Goal: Information Seeking & Learning: Learn about a topic

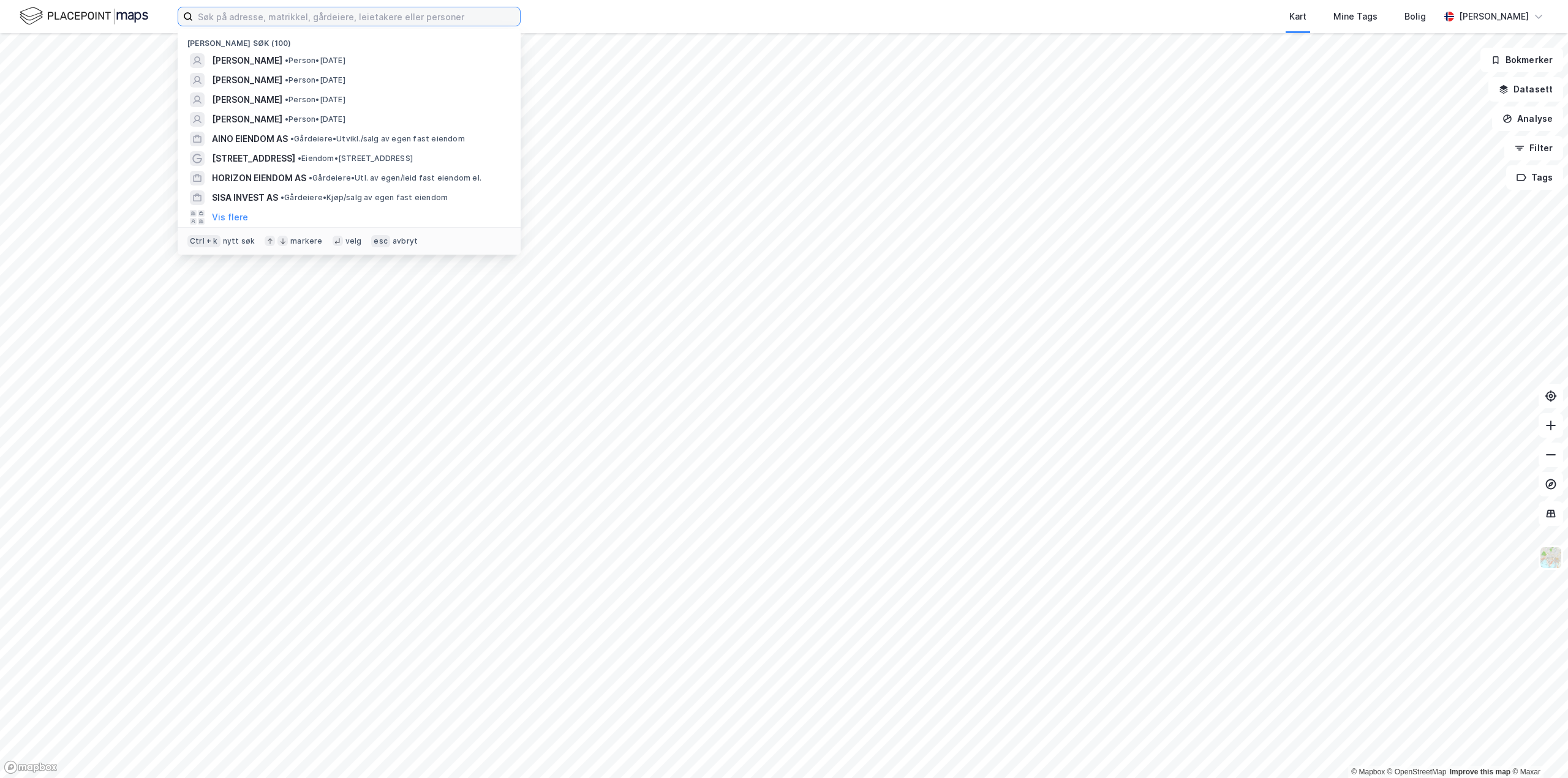
click at [255, 14] on input at bounding box center [356, 16] width 327 height 18
paste input "[STREET_ADDRESS]"
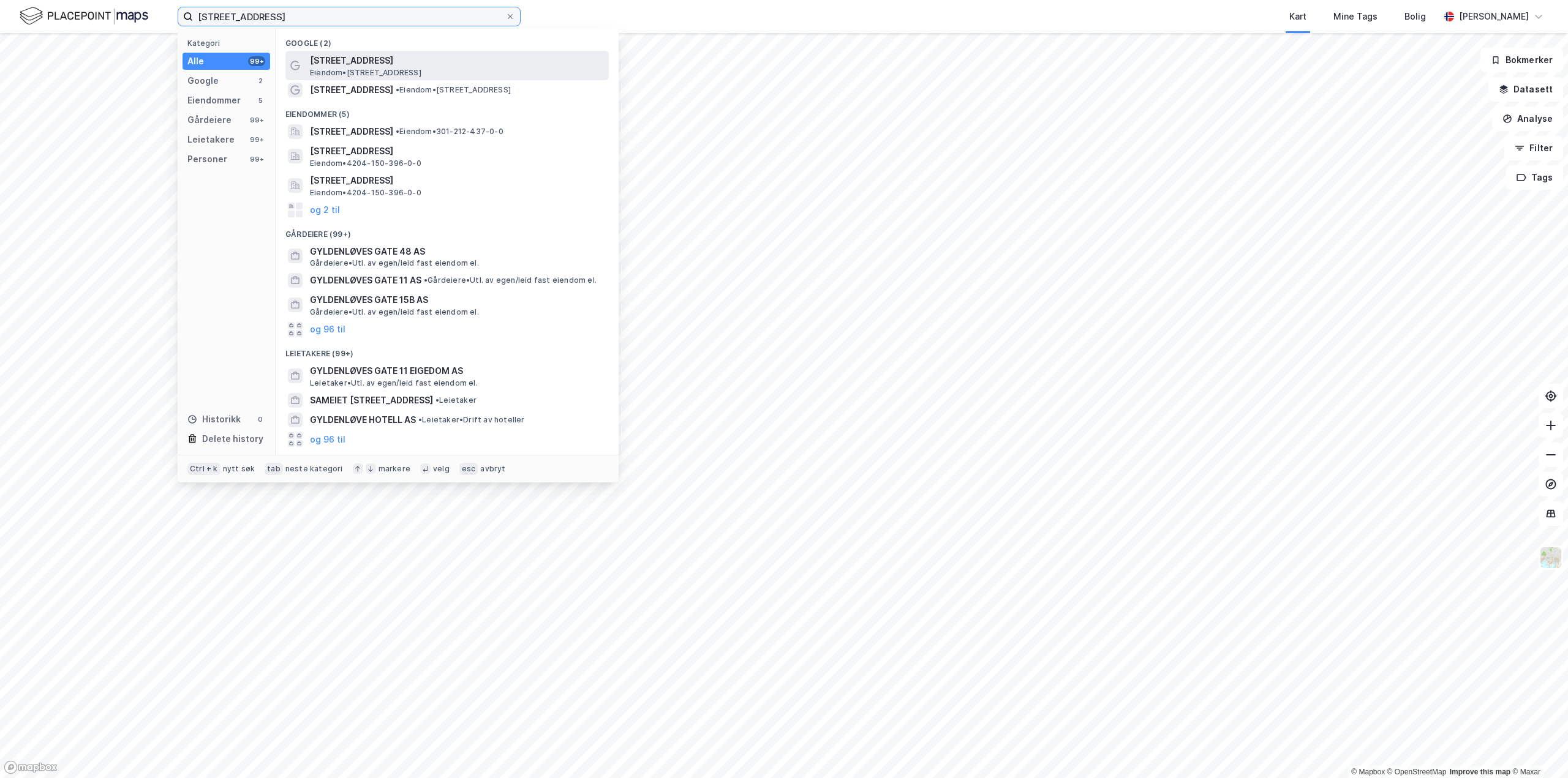
type input "[STREET_ADDRESS]"
click at [348, 66] on span "[STREET_ADDRESS]" at bounding box center [457, 61] width 294 height 15
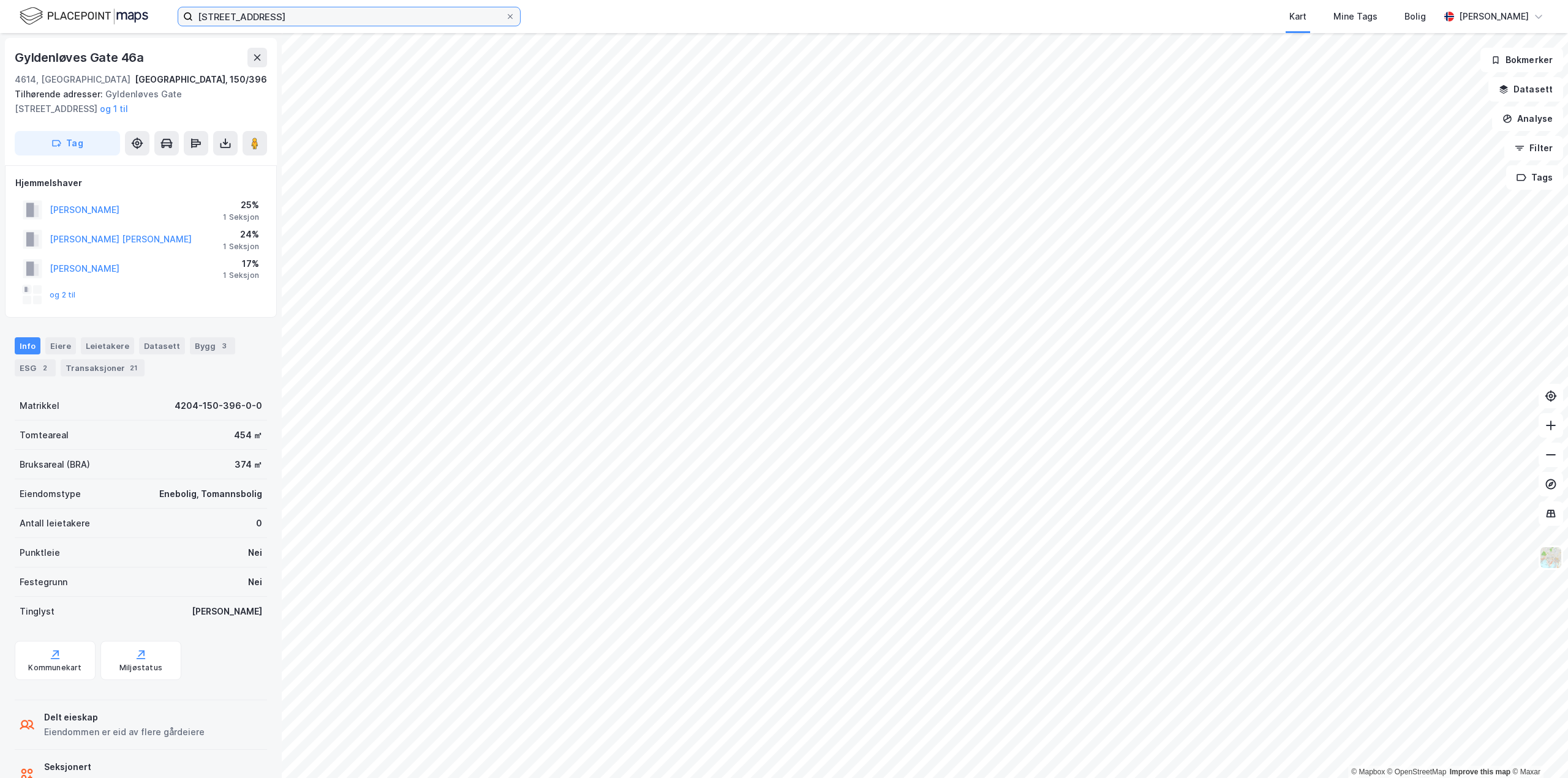
click at [312, 9] on input "[STREET_ADDRESS]" at bounding box center [348, 16] width 312 height 18
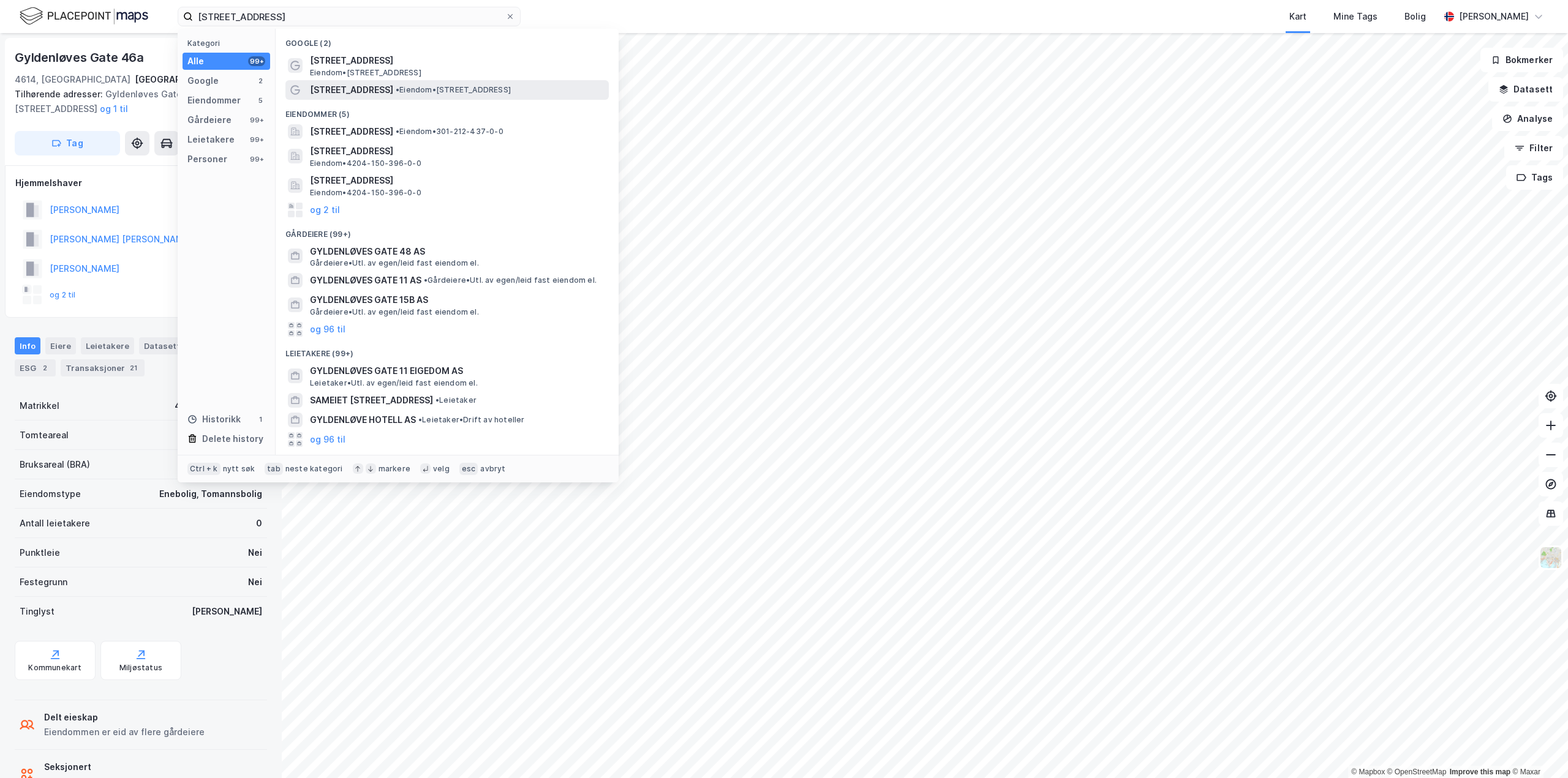
click at [420, 94] on span "• Eiendom • [STREET_ADDRESS]" at bounding box center [453, 89] width 115 height 10
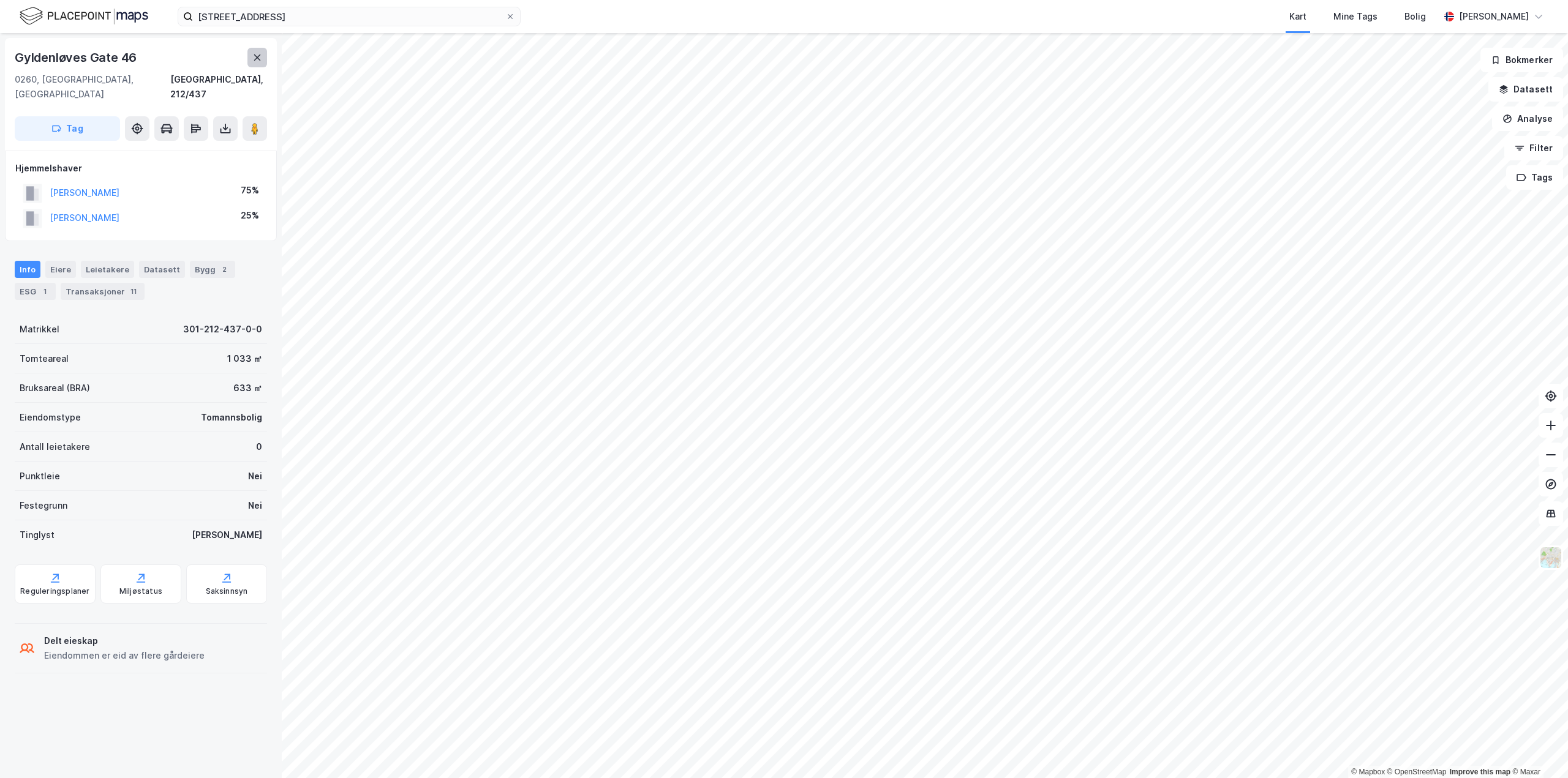
click at [264, 61] on button at bounding box center [257, 58] width 20 height 20
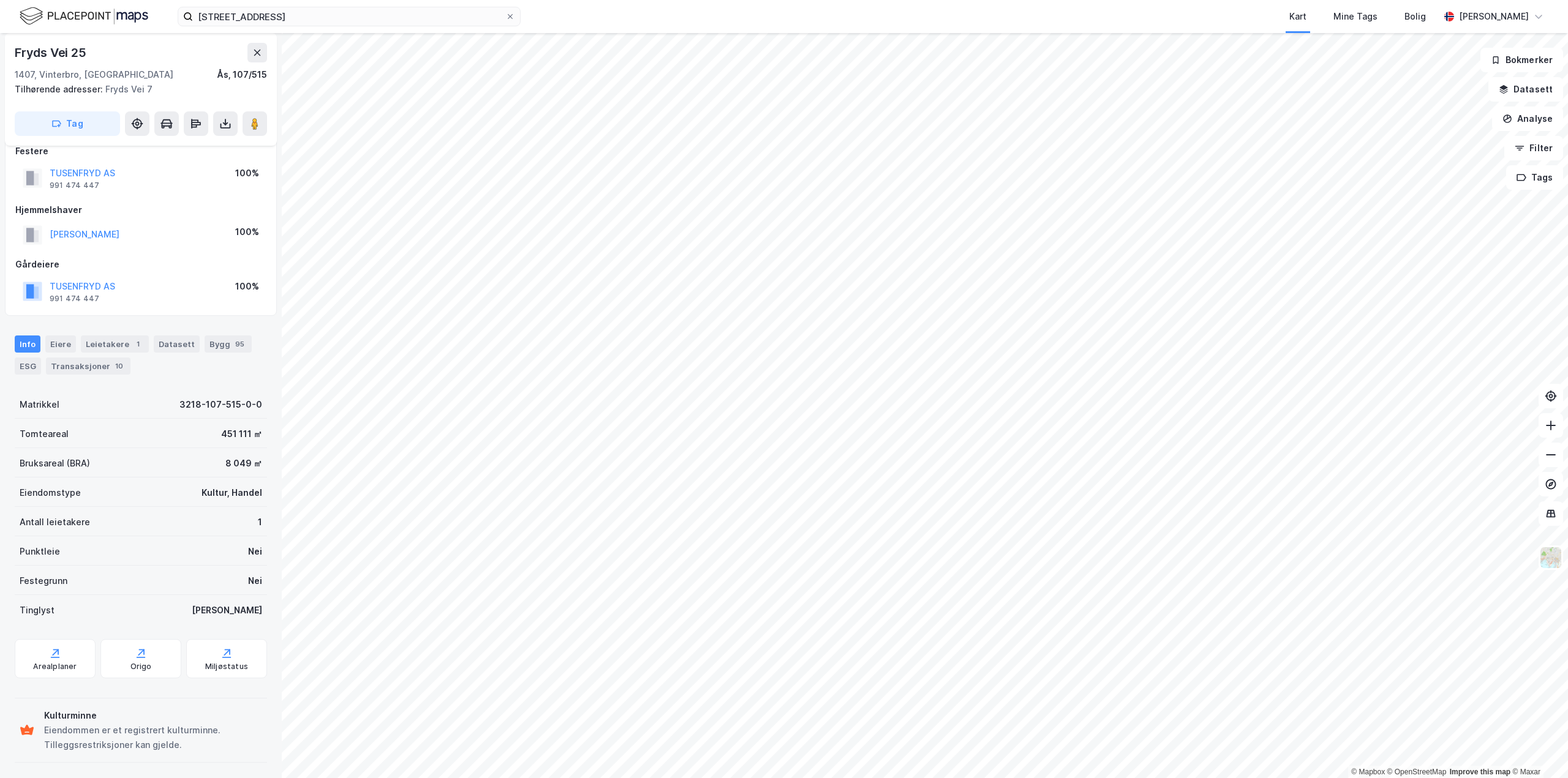
scroll to position [21, 0]
click at [257, 52] on icon at bounding box center [257, 52] width 10 height 10
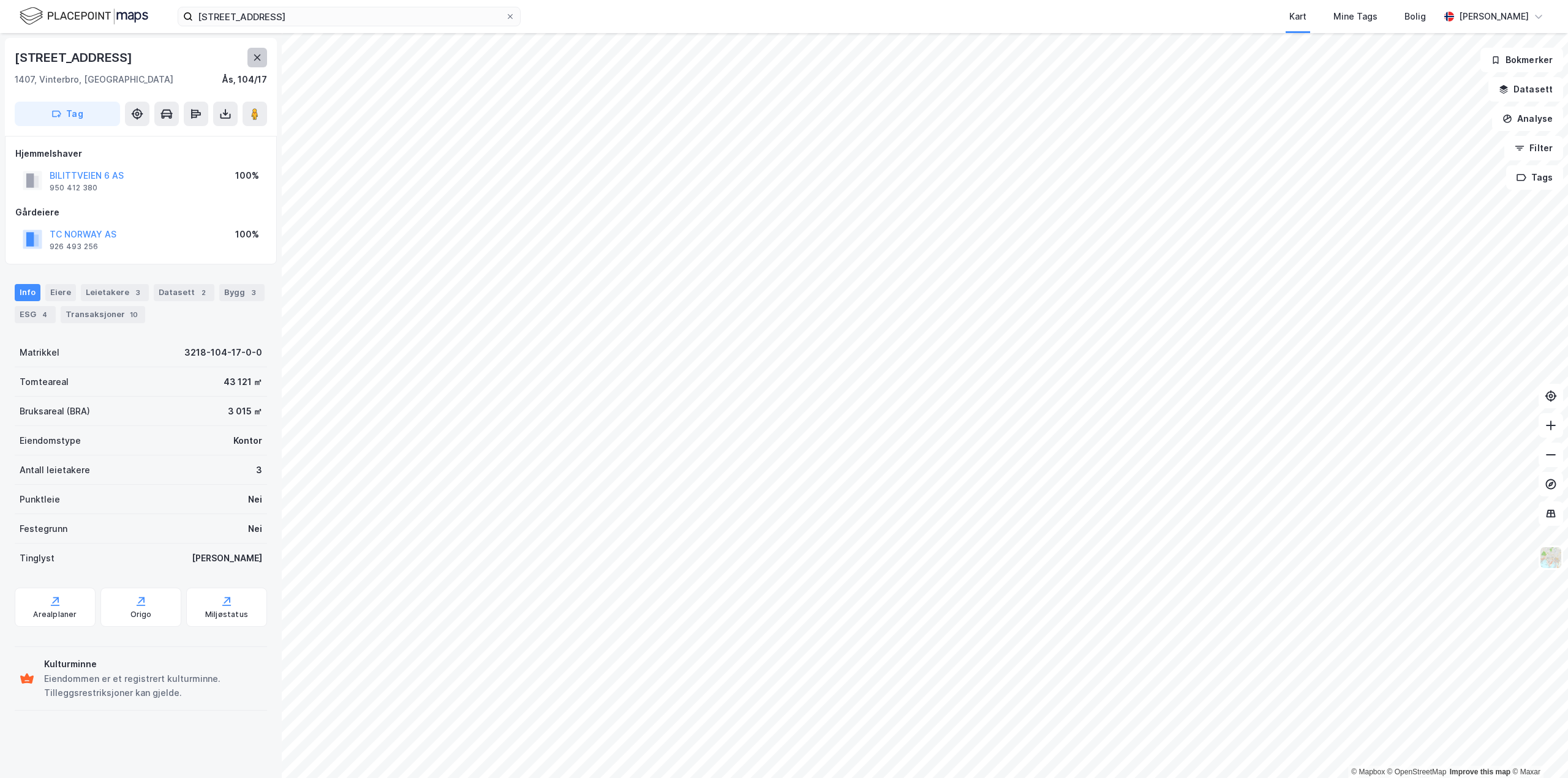
click at [250, 56] on button at bounding box center [257, 58] width 20 height 20
